Goal: Task Accomplishment & Management: Use online tool/utility

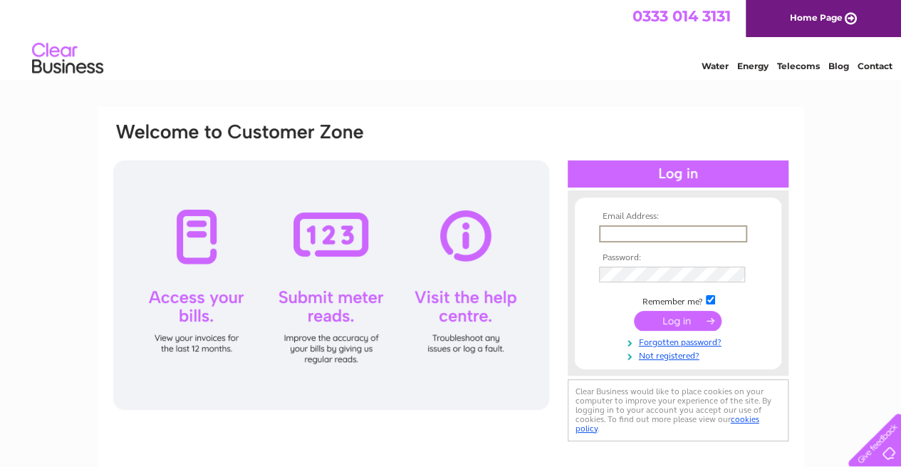
click at [634, 235] on input "text" at bounding box center [673, 233] width 148 height 17
type input "gul.sadet@gmail.com"
click at [649, 316] on input "submit" at bounding box center [678, 319] width 88 height 20
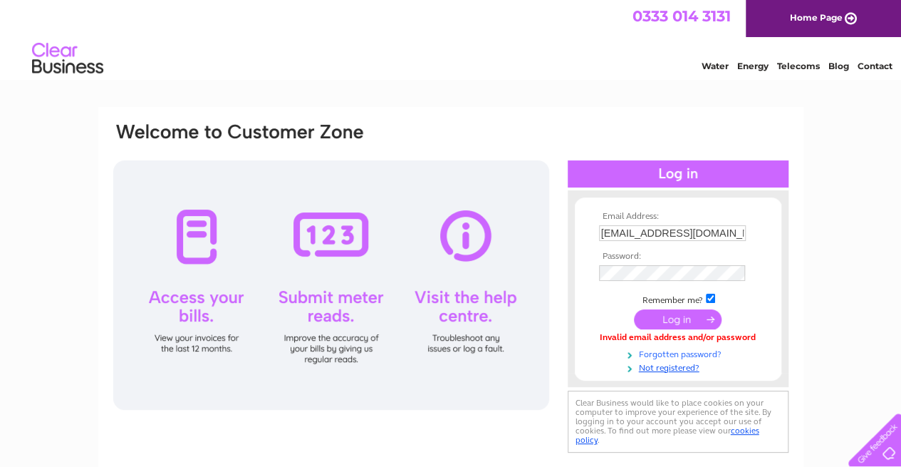
click at [678, 355] on link "Forgotten password?" at bounding box center [680, 353] width 162 height 14
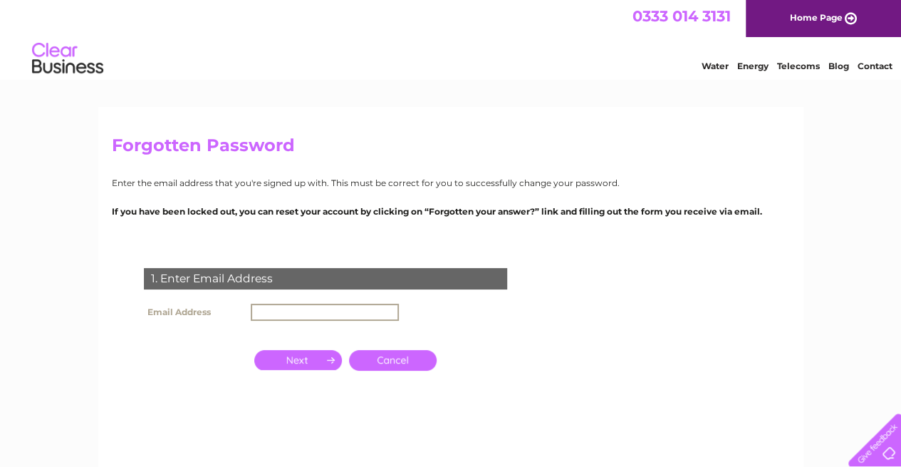
click at [268, 311] on input "text" at bounding box center [325, 311] width 148 height 17
type input "[EMAIL_ADDRESS][DOMAIN_NAME]"
click at [323, 361] on input "button" at bounding box center [298, 358] width 88 height 20
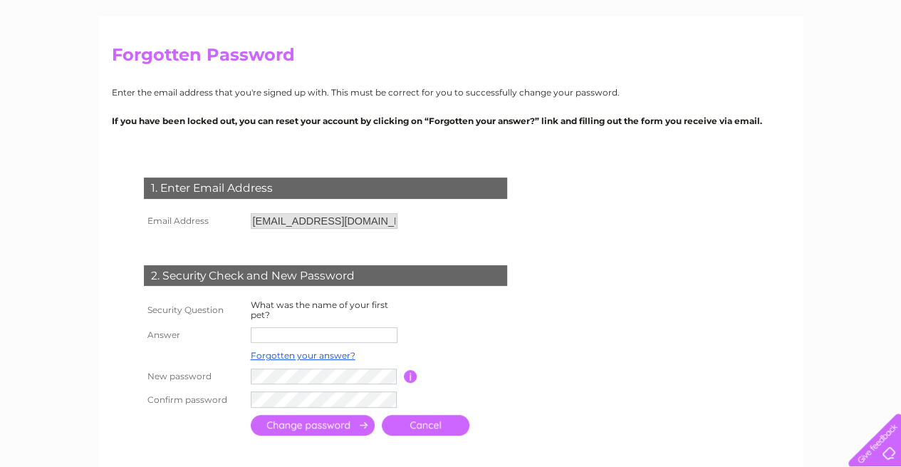
scroll to position [142, 0]
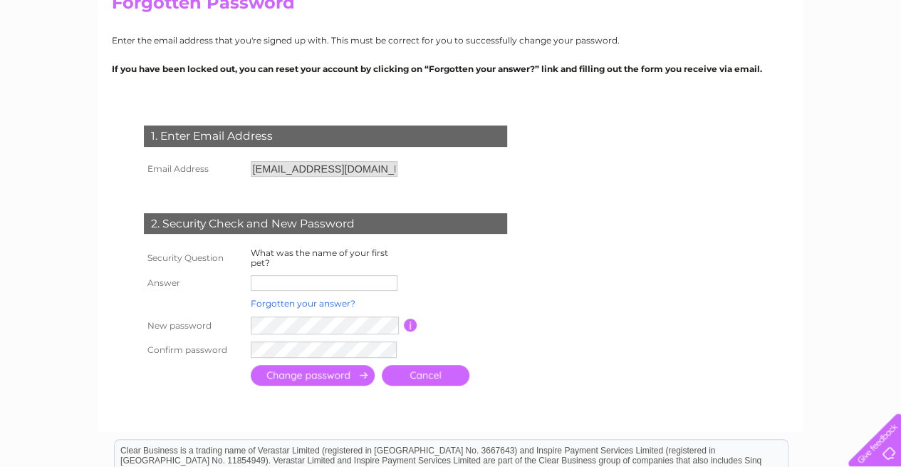
click at [269, 301] on link "Forgotten your answer?" at bounding box center [303, 303] width 105 height 11
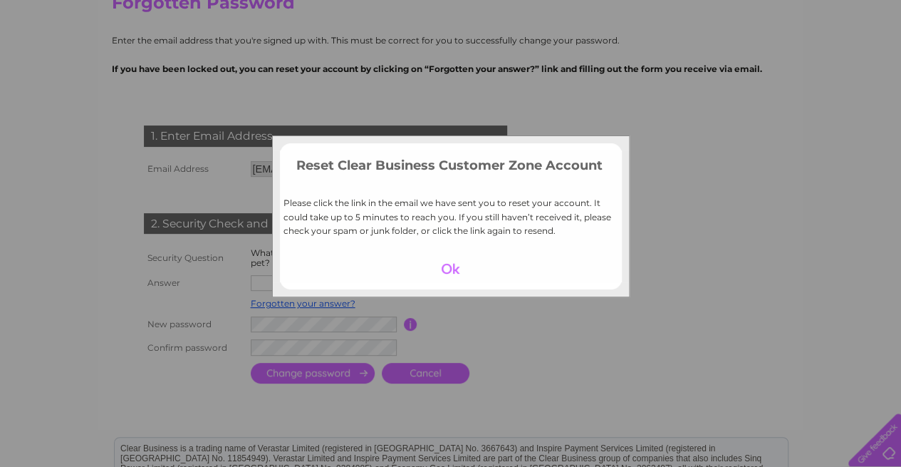
click at [446, 268] on div at bounding box center [451, 269] width 88 height 20
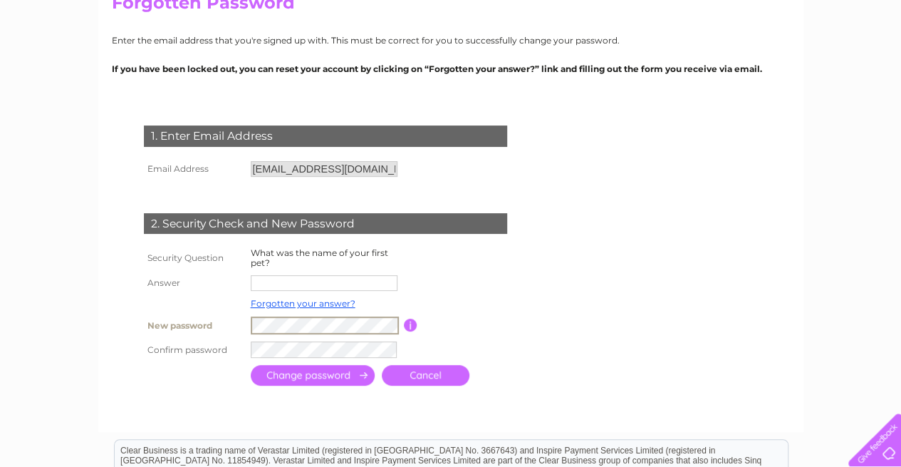
type input "[EMAIL_ADDRESS][DOMAIN_NAME]"
click at [321, 376] on input "submit" at bounding box center [313, 375] width 124 height 21
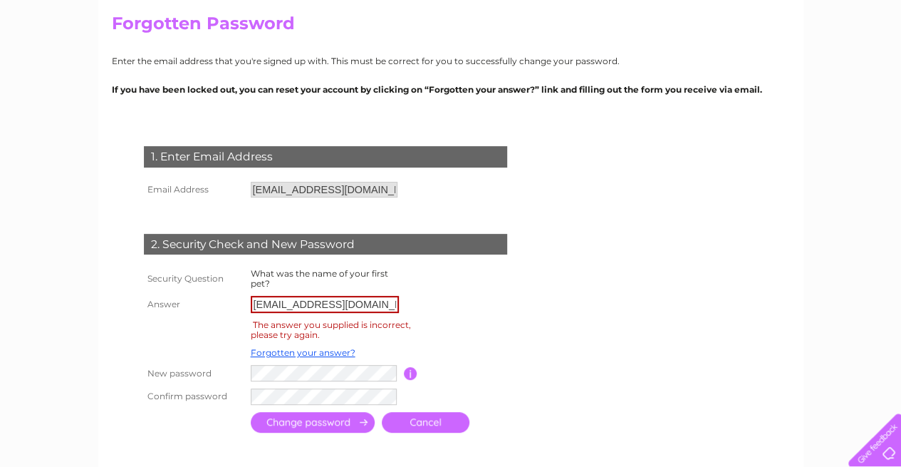
scroll to position [123, 0]
click at [319, 357] on link "Forgotten your answer?" at bounding box center [303, 351] width 105 height 11
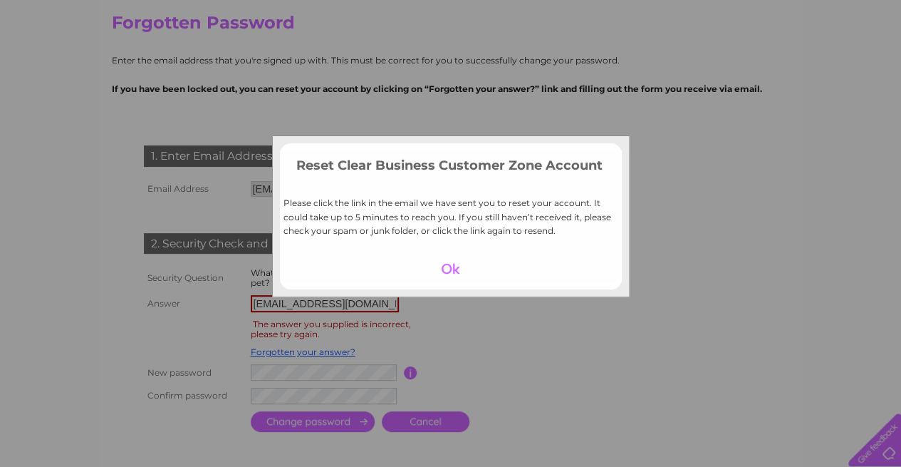
click at [451, 269] on div at bounding box center [451, 269] width 88 height 20
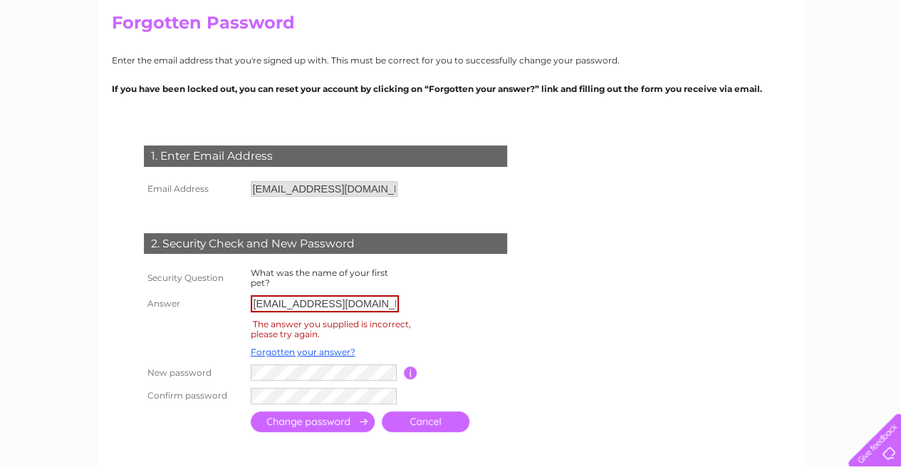
click at [368, 307] on input "[EMAIL_ADDRESS][DOMAIN_NAME]" at bounding box center [325, 303] width 148 height 17
type input "g"
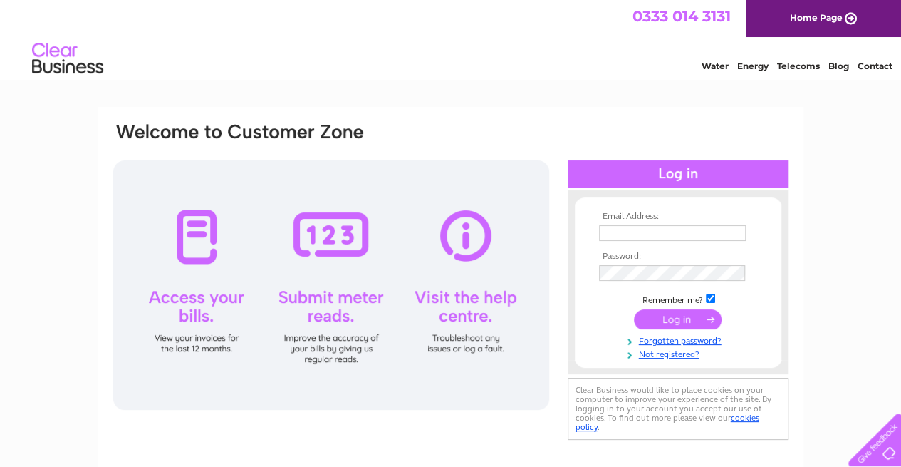
click at [665, 231] on input "text" at bounding box center [672, 233] width 147 height 16
type input "[EMAIL_ADDRESS][DOMAIN_NAME]"
click at [670, 323] on input "submit" at bounding box center [678, 319] width 88 height 20
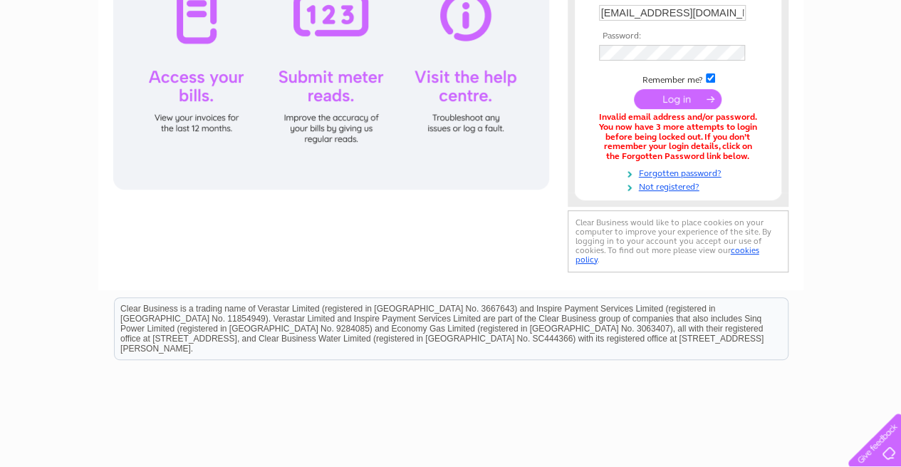
scroll to position [229, 0]
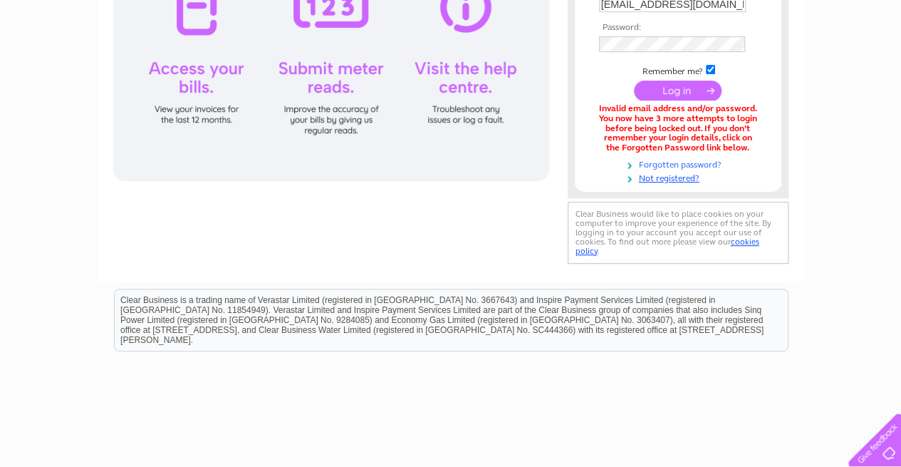
click at [682, 162] on link "Forgotten password?" at bounding box center [680, 164] width 162 height 14
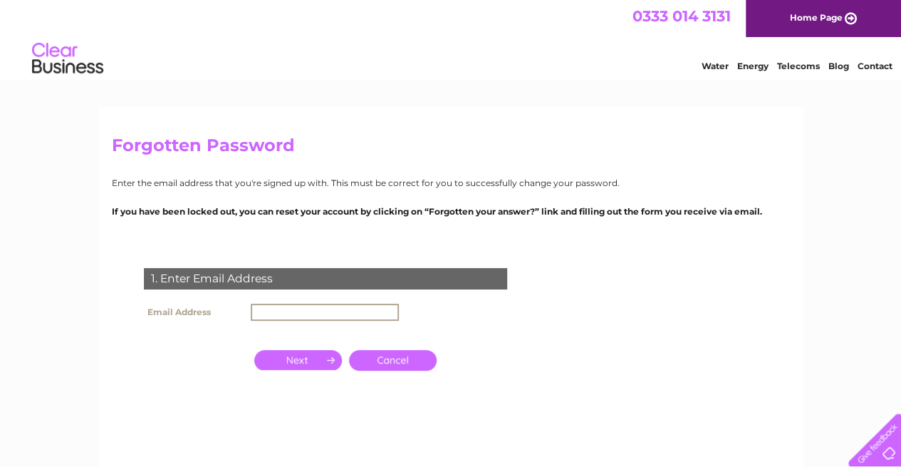
click at [281, 306] on input "text" at bounding box center [325, 311] width 148 height 17
type input "[EMAIL_ADDRESS][DOMAIN_NAME]"
click at [295, 367] on input "button" at bounding box center [298, 358] width 88 height 20
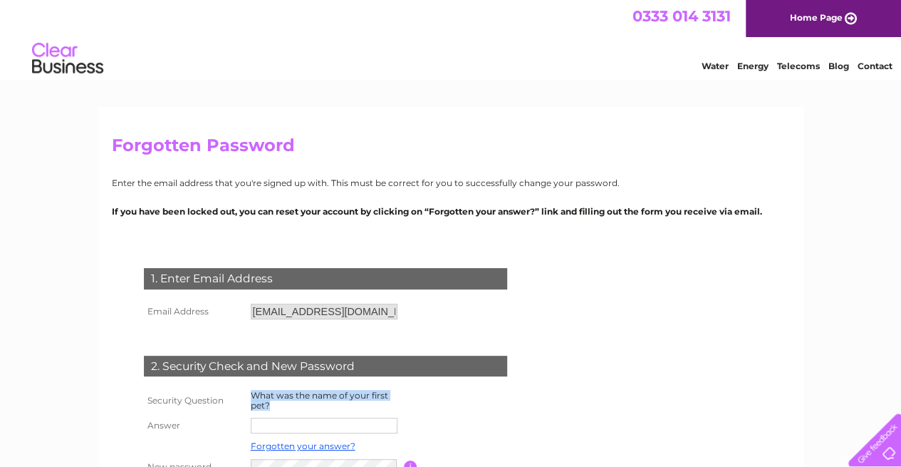
drag, startPoint x: 252, startPoint y: 394, endPoint x: 375, endPoint y: 411, distance: 123.7
click at [375, 411] on td "What was the name of your first pet?" at bounding box center [325, 400] width 157 height 27
copy label "What was the name of your first pet?"
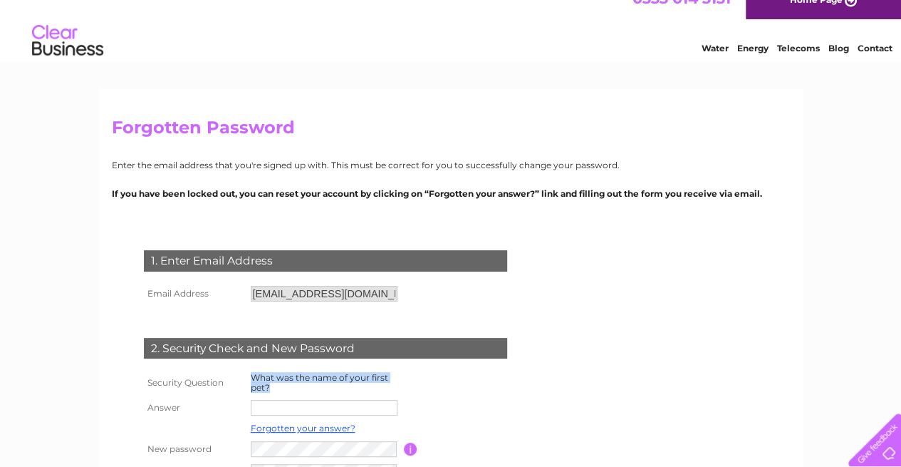
scroll to position [71, 0]
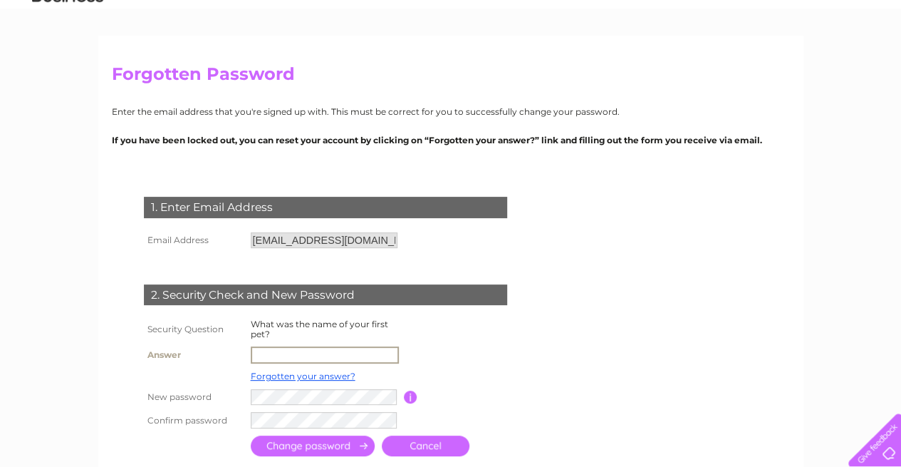
click at [351, 353] on input "text" at bounding box center [325, 354] width 148 height 17
type input "apal"
click at [251, 435] on input "submit" at bounding box center [313, 445] width 124 height 21
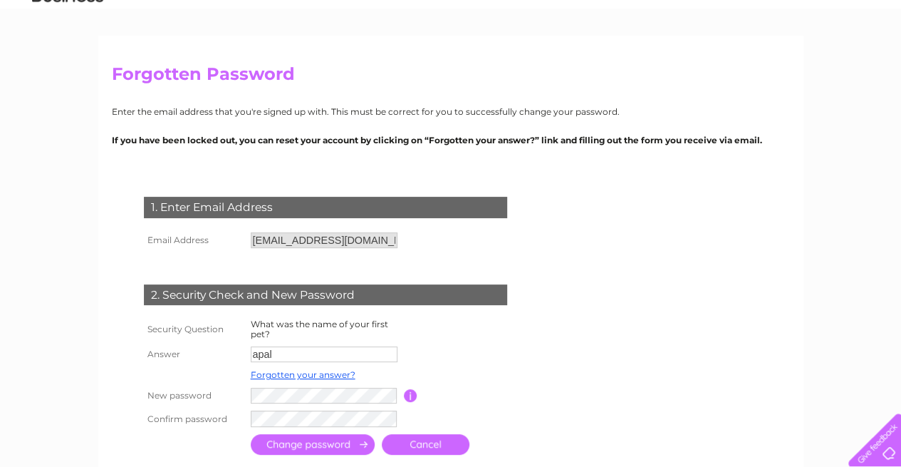
click at [315, 445] on input "submit" at bounding box center [313, 444] width 124 height 21
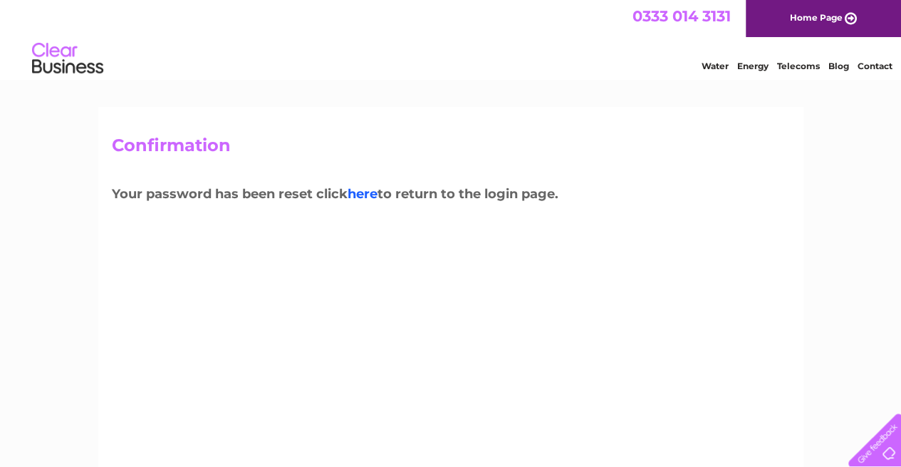
click at [375, 194] on link "here" at bounding box center [363, 194] width 30 height 16
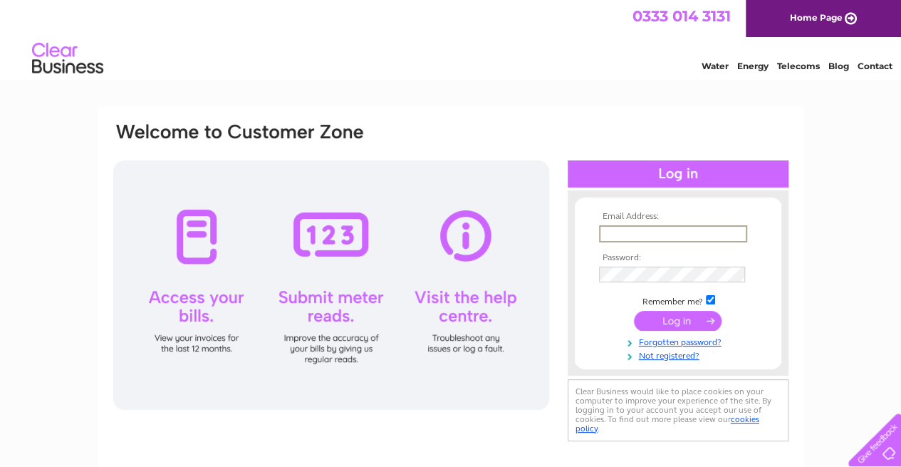
click at [655, 232] on input "text" at bounding box center [673, 233] width 148 height 17
type input "gul.sadet@gmail.com"
click at [661, 321] on input "submit" at bounding box center [678, 319] width 88 height 20
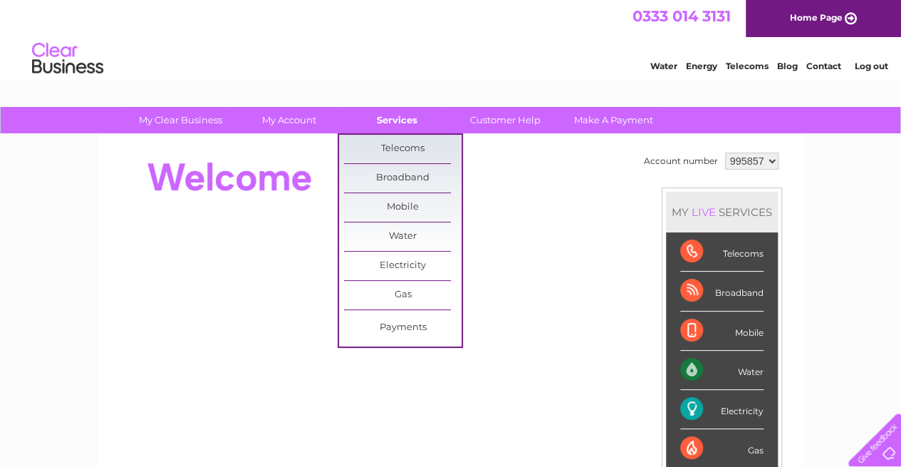
click at [402, 121] on link "Services" at bounding box center [397, 120] width 118 height 26
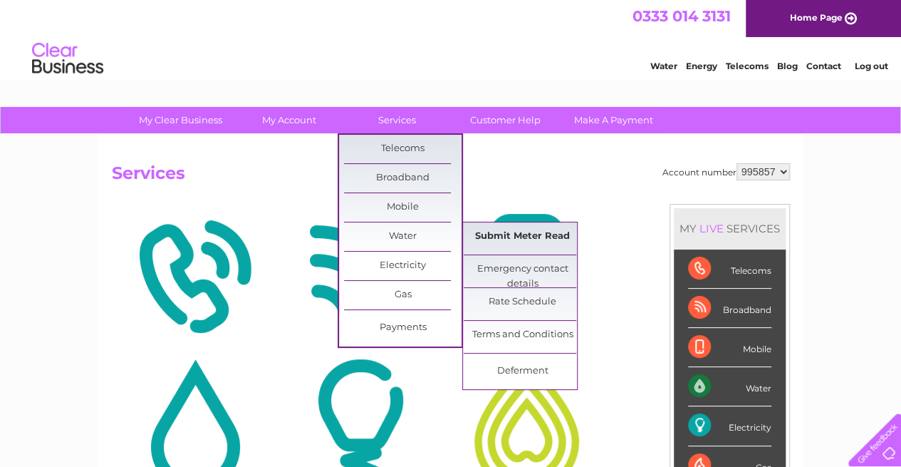
click at [501, 237] on link "Submit Meter Read" at bounding box center [523, 236] width 118 height 28
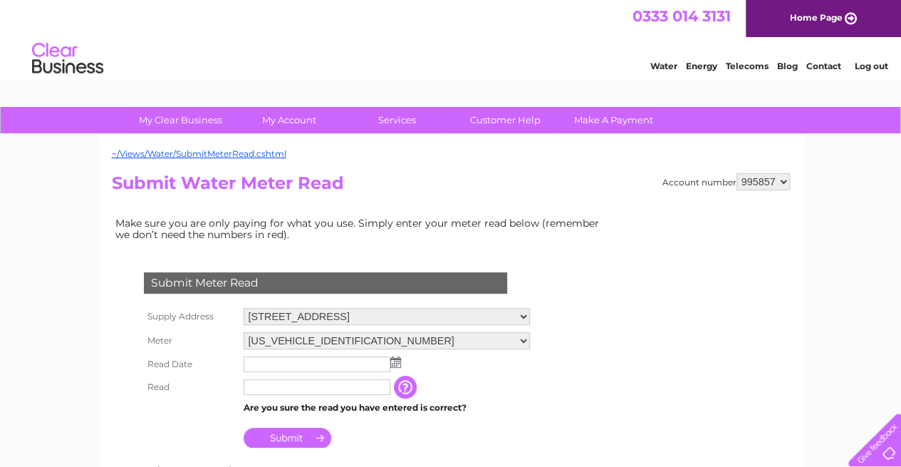
click at [397, 360] on img at bounding box center [395, 361] width 11 height 11
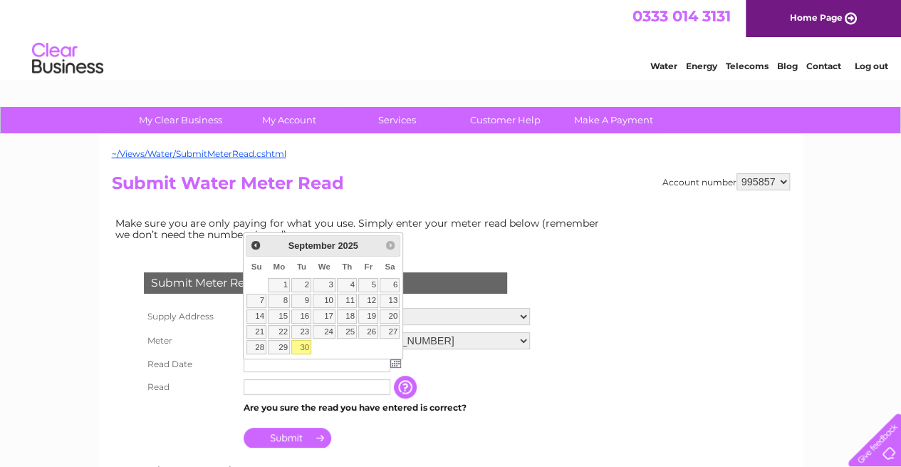
click at [306, 345] on link "30" at bounding box center [301, 347] width 20 height 14
type input "2025/09/30"
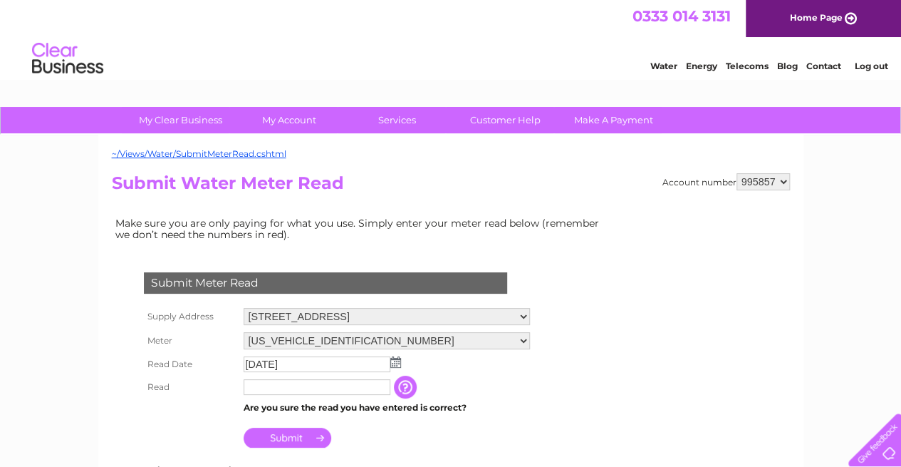
click at [295, 384] on input "text" at bounding box center [317, 387] width 147 height 16
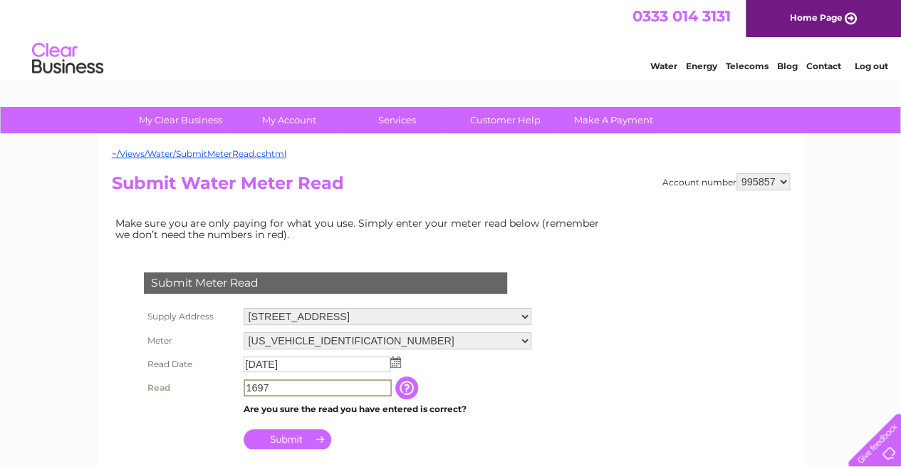
type input "1697"
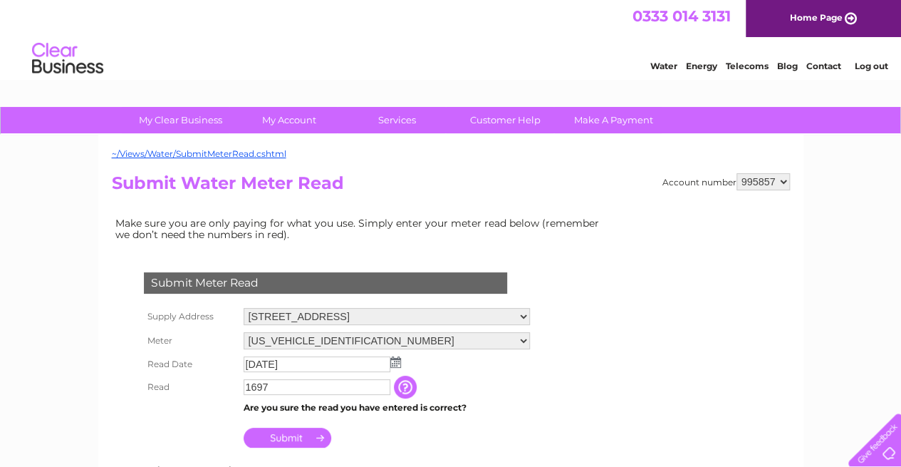
click at [299, 443] on input "Submit" at bounding box center [288, 437] width 88 height 20
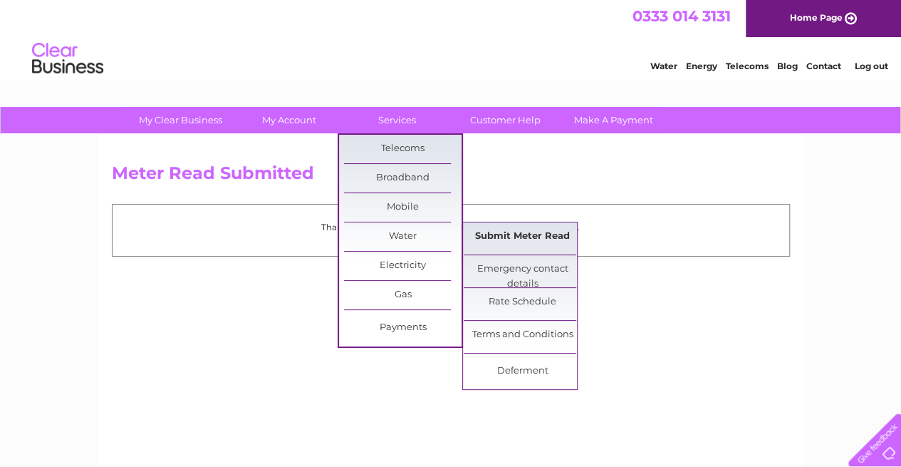
click at [498, 231] on link "Submit Meter Read" at bounding box center [523, 236] width 118 height 28
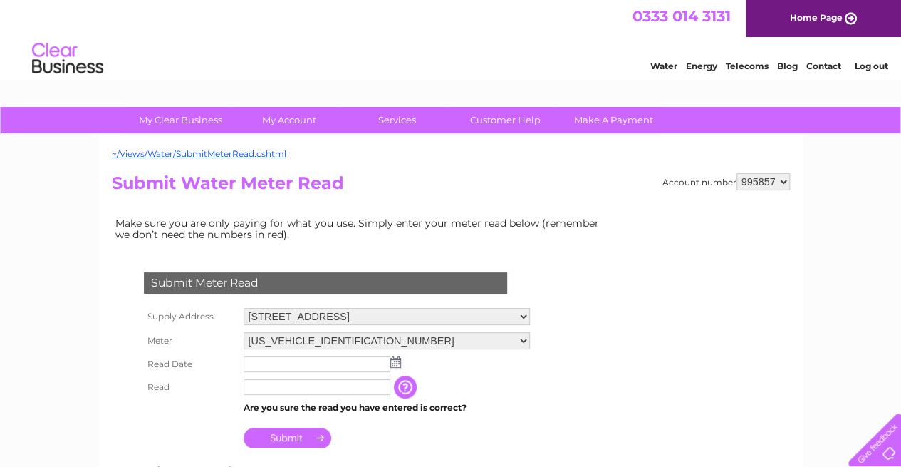
click at [398, 360] on img at bounding box center [395, 361] width 11 height 11
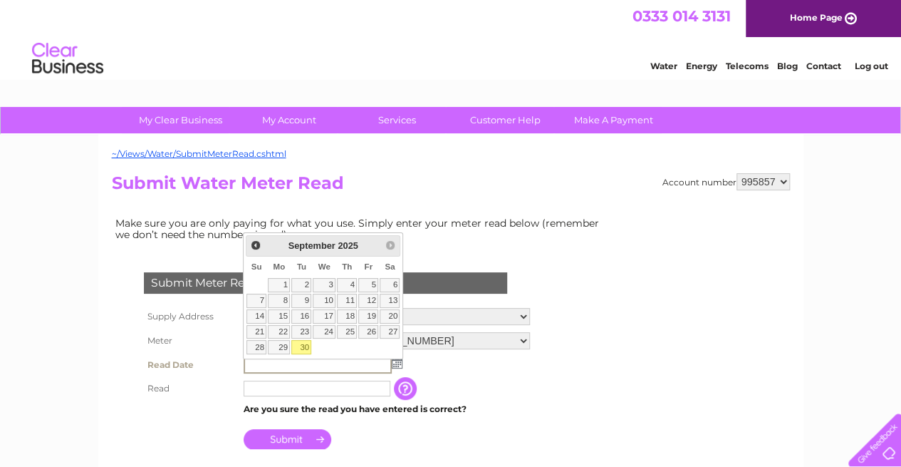
click at [303, 341] on link "30" at bounding box center [301, 347] width 20 height 14
type input "[DATE]"
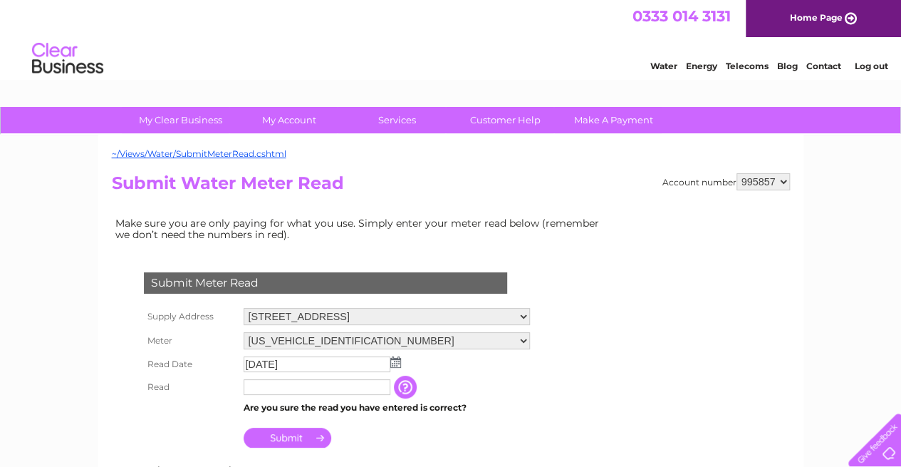
click at [494, 341] on select "06ELSTER18T790528 08ELSTER-X18T790530" at bounding box center [387, 340] width 286 height 17
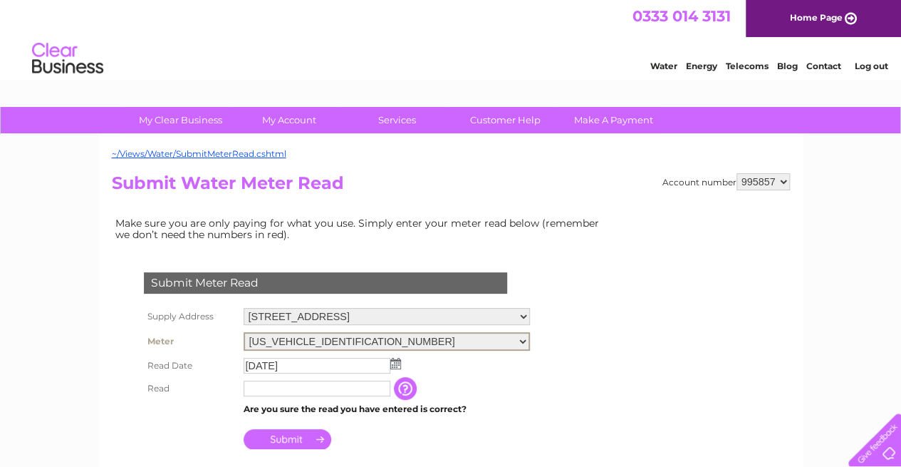
select select "416978"
click at [244, 332] on select "06ELSTER18T790528 08ELSTER-X18T790530" at bounding box center [387, 341] width 286 height 19
click at [346, 383] on input "text" at bounding box center [317, 388] width 147 height 16
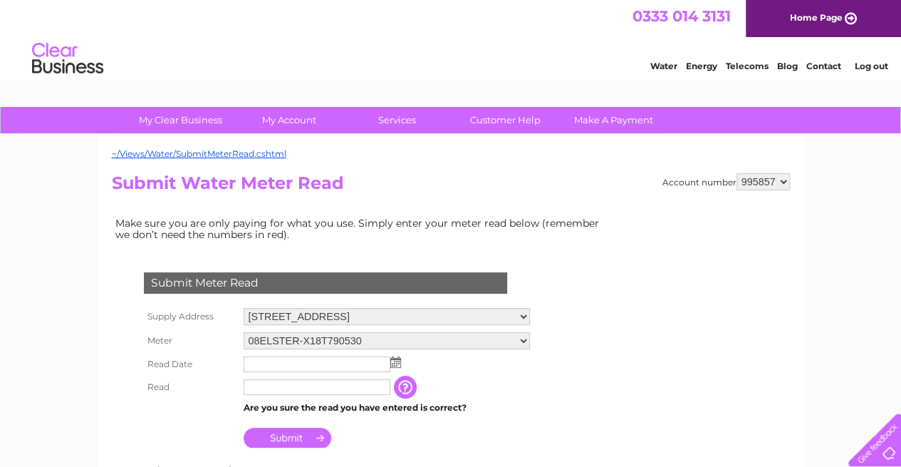
click at [392, 363] on img at bounding box center [395, 361] width 11 height 11
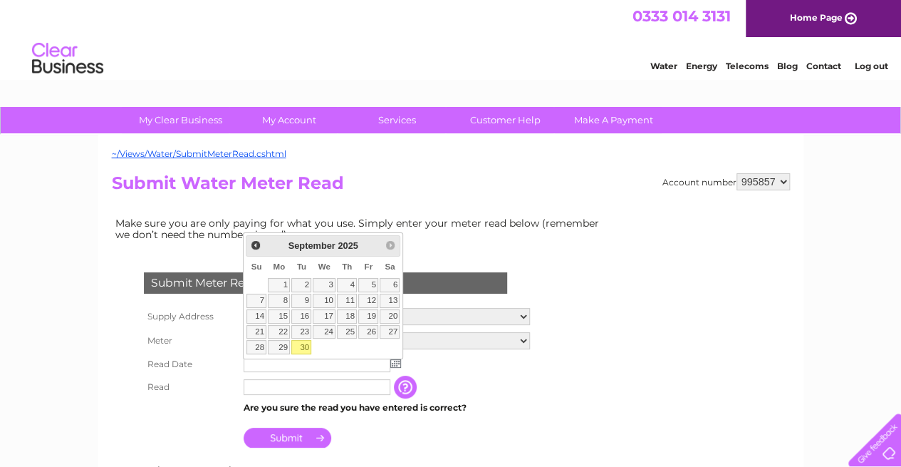
click at [302, 347] on link "30" at bounding box center [301, 347] width 20 height 14
type input "[DATE]"
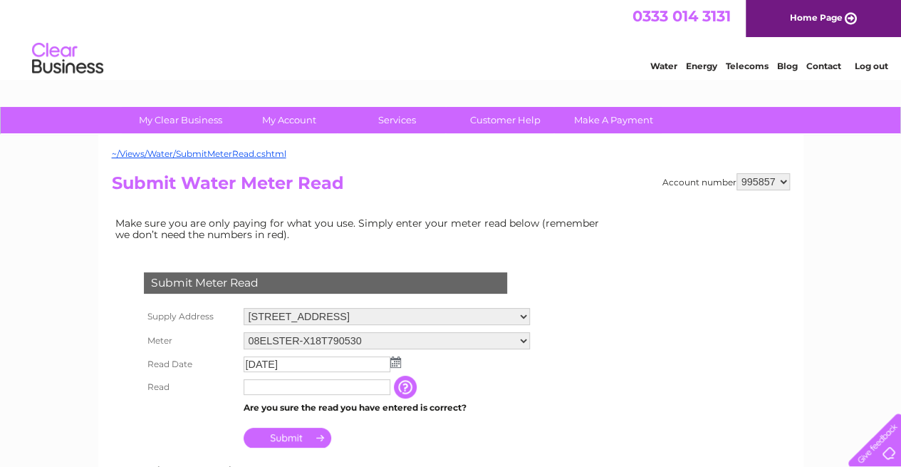
click at [293, 387] on input "text" at bounding box center [317, 387] width 147 height 16
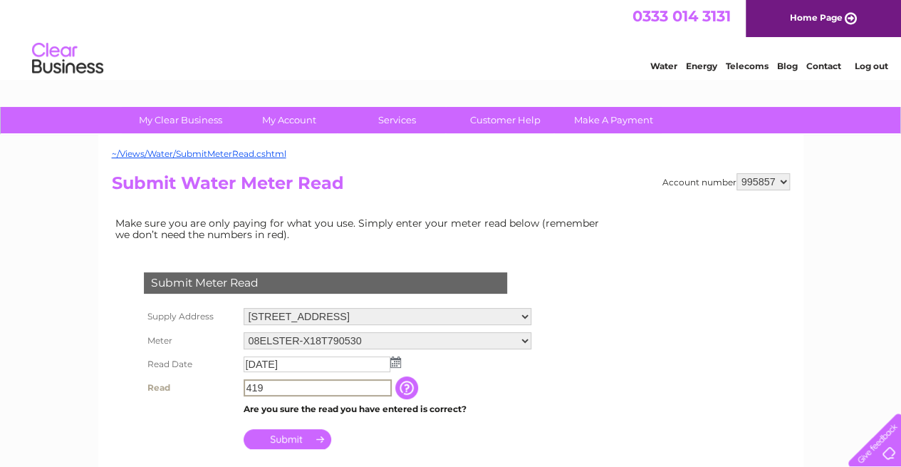
type input "419"
click at [274, 437] on input "Submit" at bounding box center [288, 439] width 88 height 20
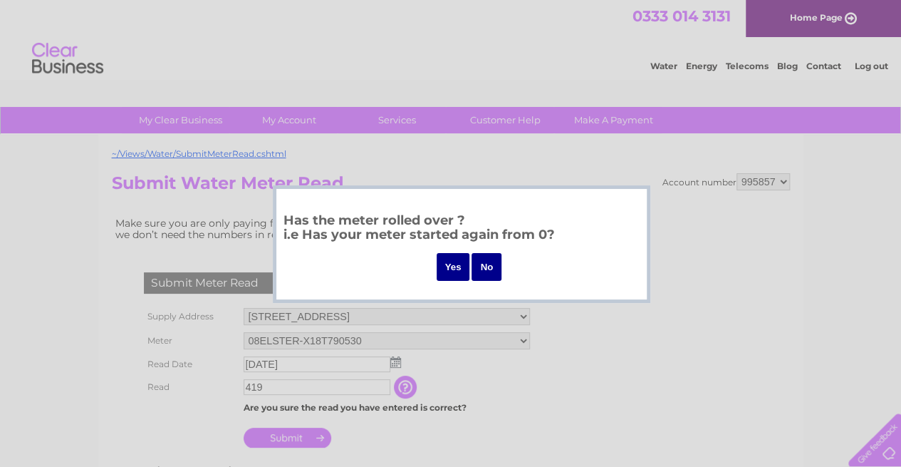
click at [453, 266] on input "Yes" at bounding box center [453, 267] width 33 height 28
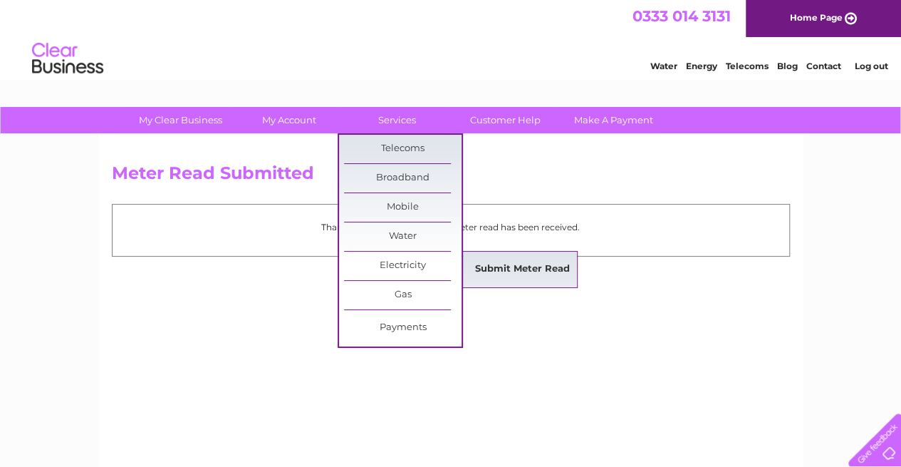
click at [498, 271] on link "Submit Meter Read" at bounding box center [523, 269] width 118 height 28
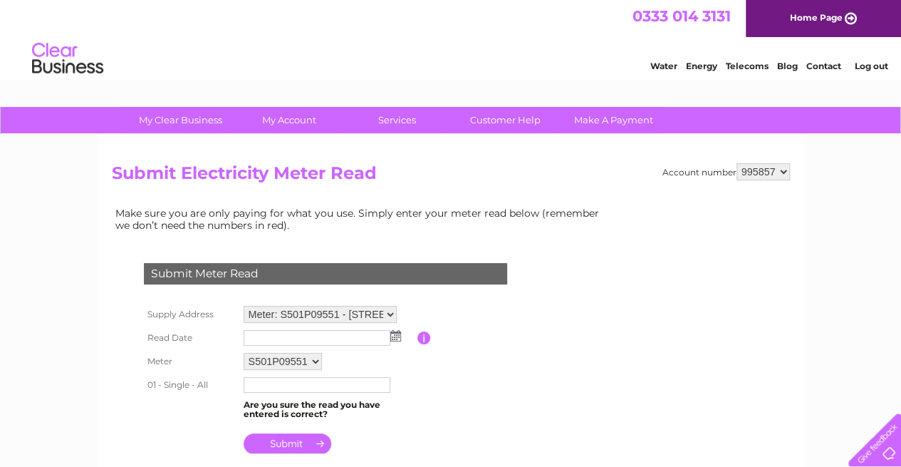
click at [395, 333] on img at bounding box center [395, 335] width 11 height 11
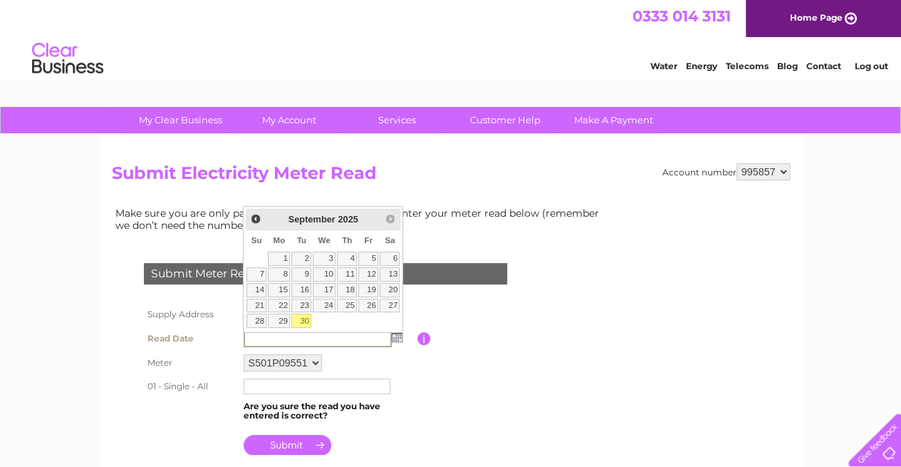
click at [299, 318] on link "30" at bounding box center [301, 320] width 20 height 14
type input "2025/09/30"
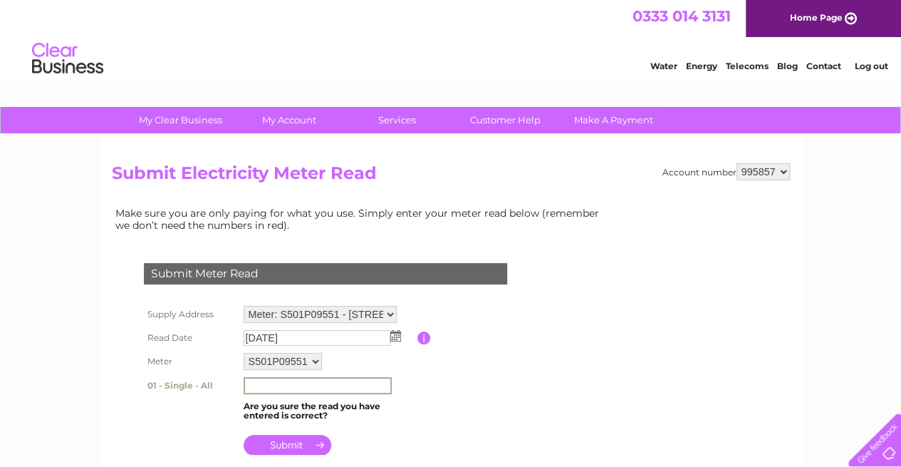
click at [292, 387] on input "text" at bounding box center [318, 385] width 148 height 17
type input "52661"
click at [286, 445] on input "submit" at bounding box center [288, 444] width 88 height 20
